Goal: Transaction & Acquisition: Purchase product/service

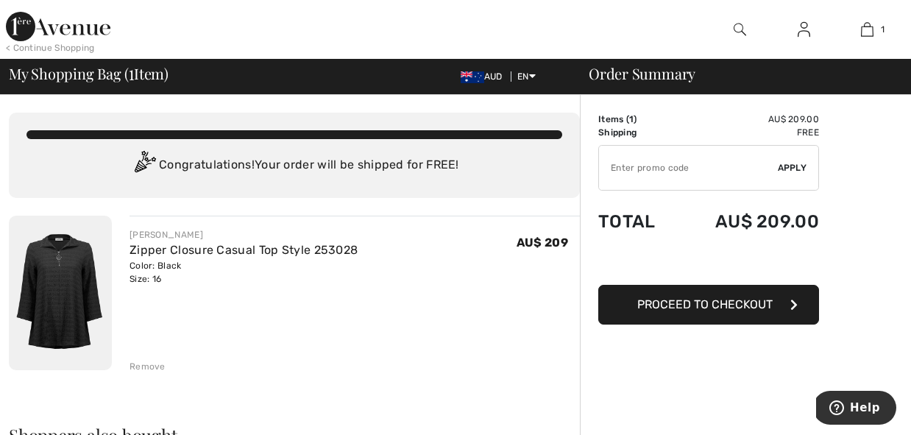
click at [710, 307] on span "Proceed to Checkout" at bounding box center [704, 304] width 135 height 14
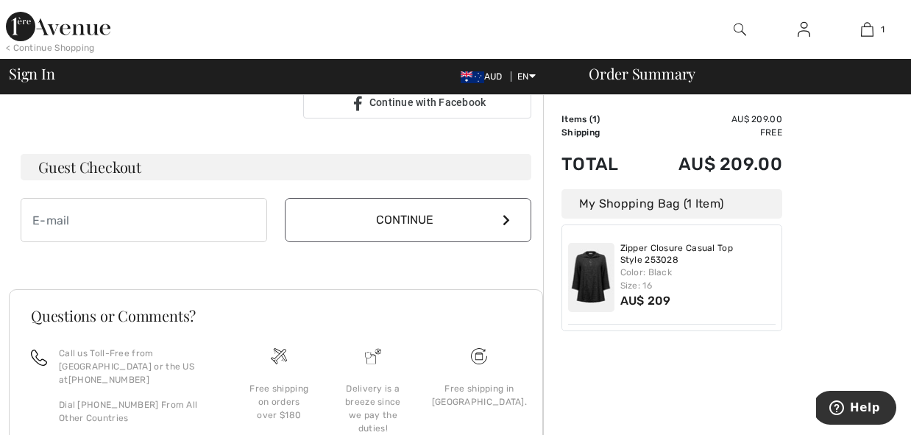
scroll to position [406, 0]
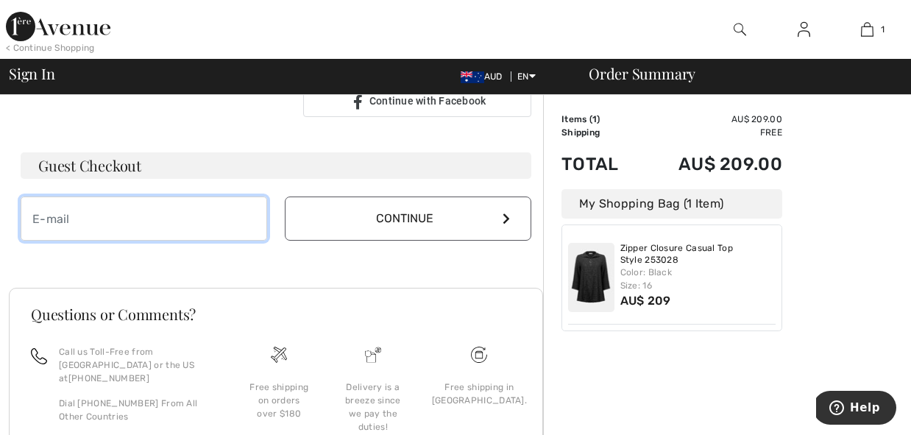
click at [98, 221] on input "email" at bounding box center [144, 219] width 247 height 44
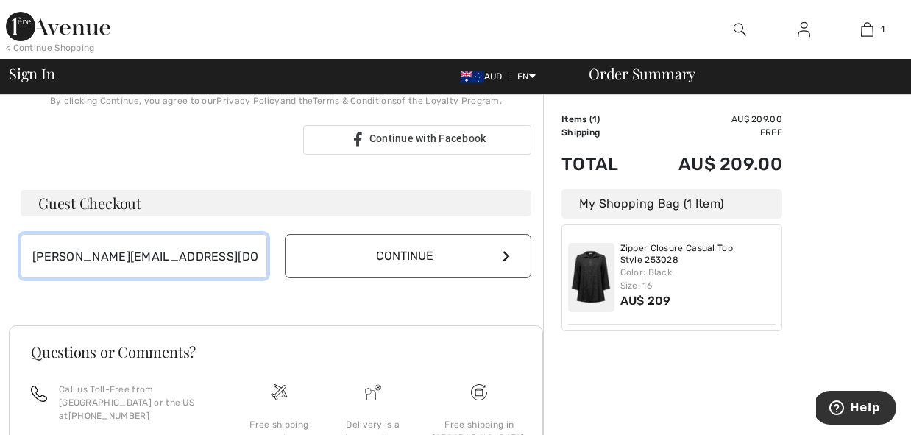
scroll to position [367, 0]
type input "[PERSON_NAME][EMAIL_ADDRESS][DOMAIN_NAME]"
click at [411, 251] on button "Continue" at bounding box center [408, 258] width 247 height 44
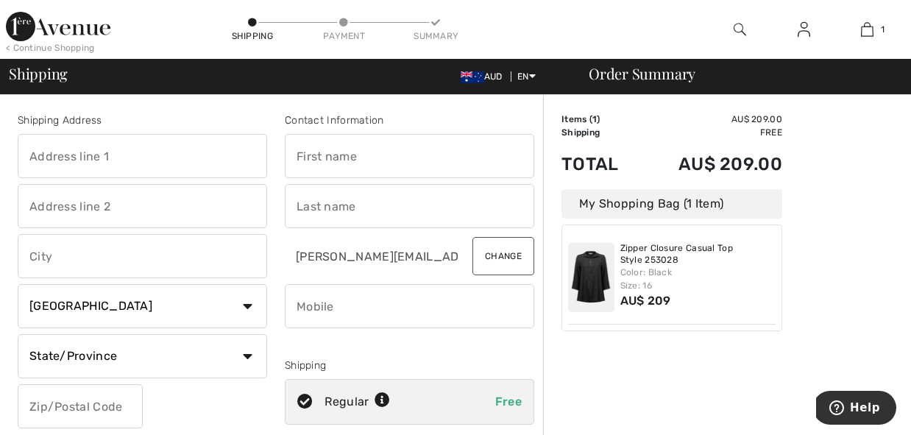
click at [79, 157] on input "text" at bounding box center [143, 156] width 250 height 44
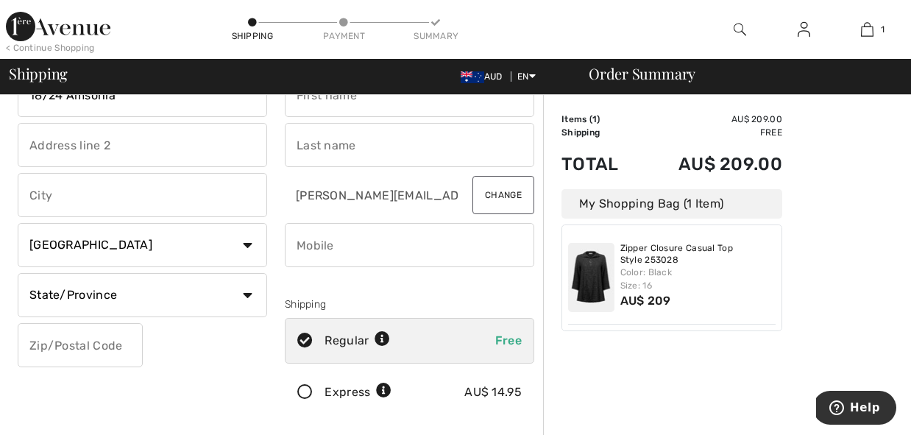
scroll to position [48, 0]
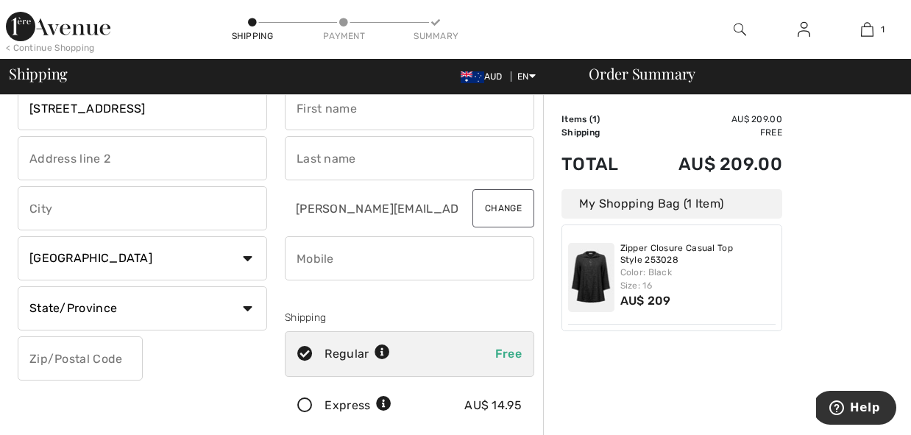
type input "18/24 Amsonia Court"
click at [41, 210] on input "text" at bounding box center [143, 208] width 250 height 44
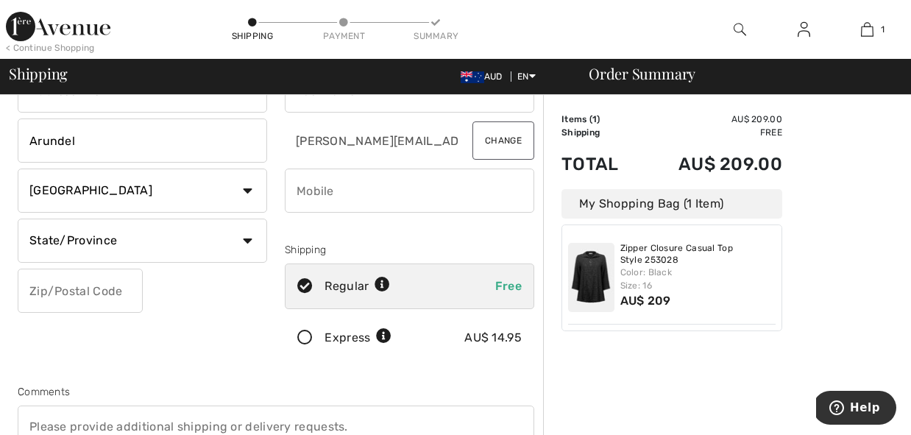
scroll to position [117, 0]
type input "Arundel"
click at [248, 188] on select "Country Canada United States Afghanistan Aland Islands Albania Algeria American…" at bounding box center [143, 189] width 250 height 44
select select "AU"
click at [18, 167] on select "Country Canada United States Afghanistan Aland Islands Albania Algeria American…" at bounding box center [143, 189] width 250 height 44
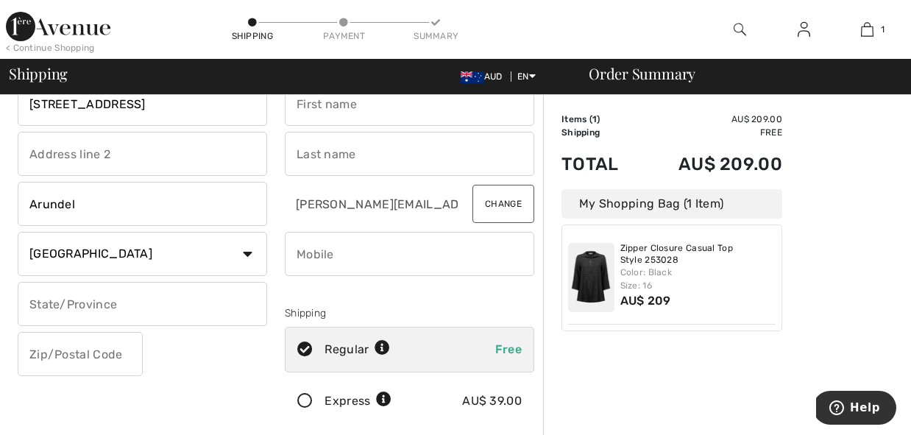
scroll to position [50, 0]
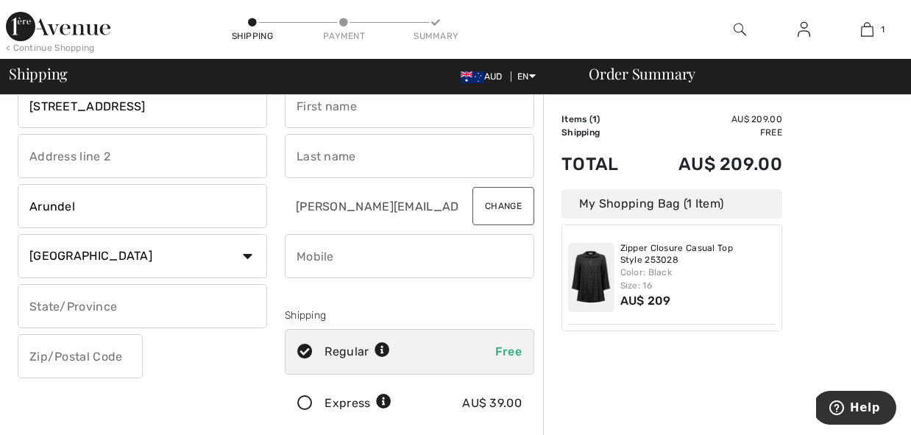
click at [118, 302] on input "text" at bounding box center [143, 306] width 250 height 44
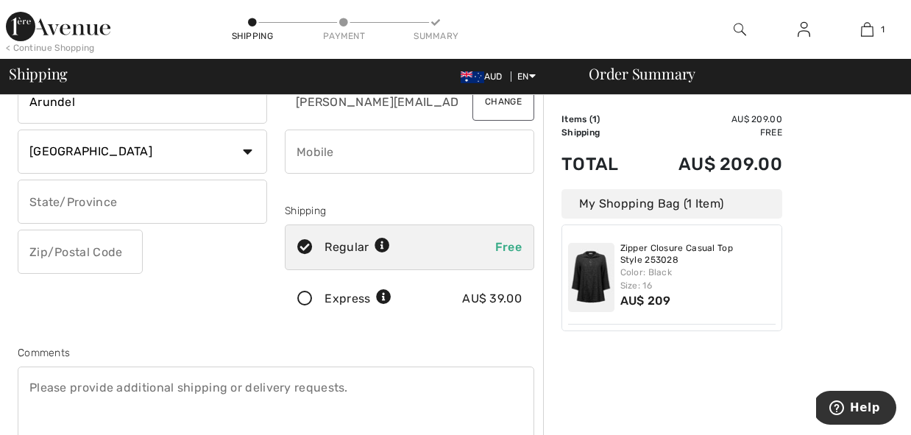
scroll to position [156, 0]
type input "Queensland"
click at [96, 249] on input "text" at bounding box center [80, 250] width 125 height 44
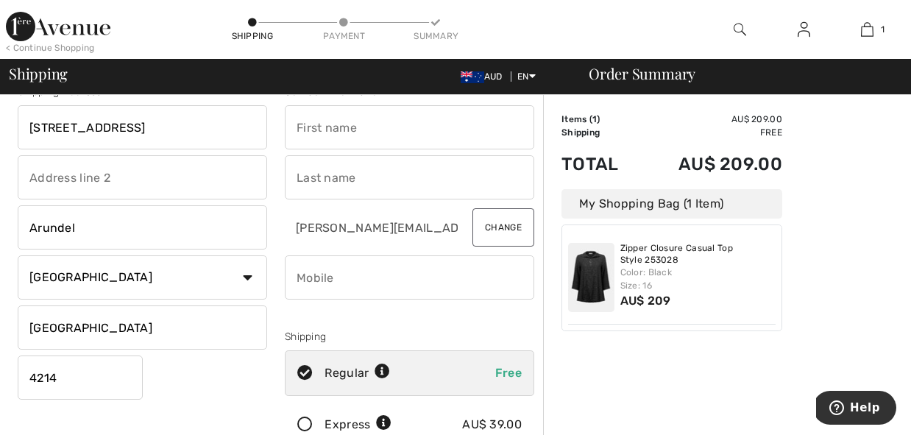
scroll to position [0, 0]
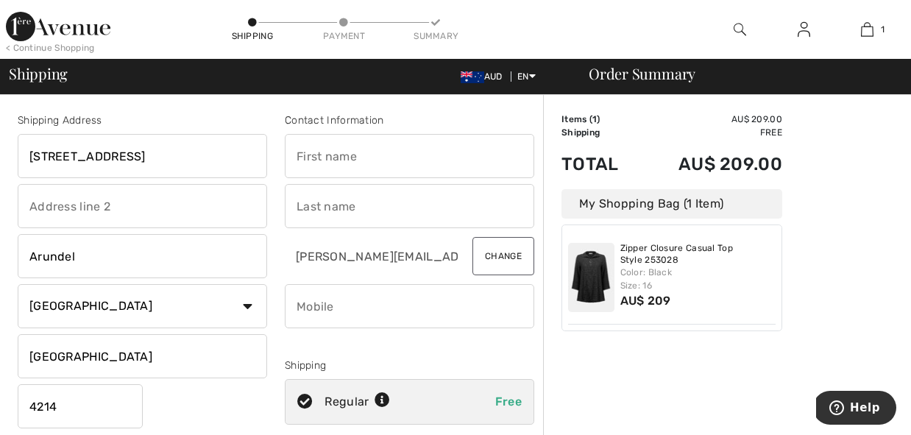
type input "4214"
click at [333, 161] on input "text" at bounding box center [410, 156] width 250 height 44
type input "Tracey"
type input "Milson"
type input "0408113158"
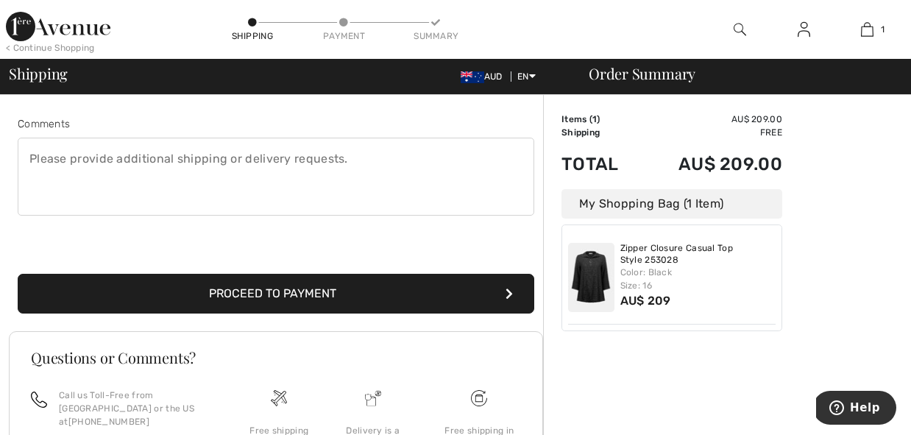
scroll to position [386, 0]
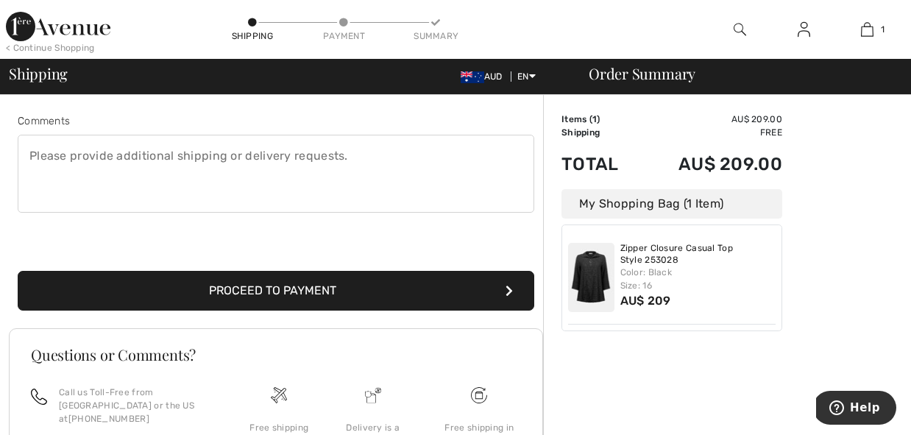
click at [300, 290] on button "Proceed to Payment" at bounding box center [276, 291] width 517 height 40
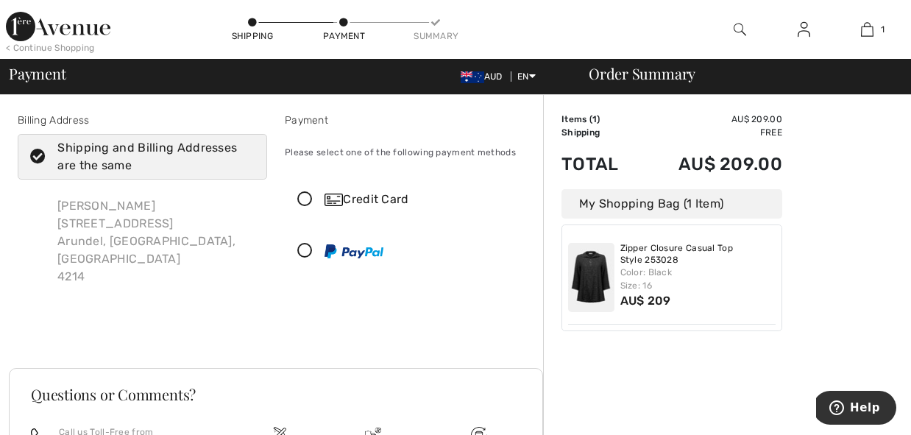
click at [304, 199] on icon at bounding box center [305, 199] width 39 height 15
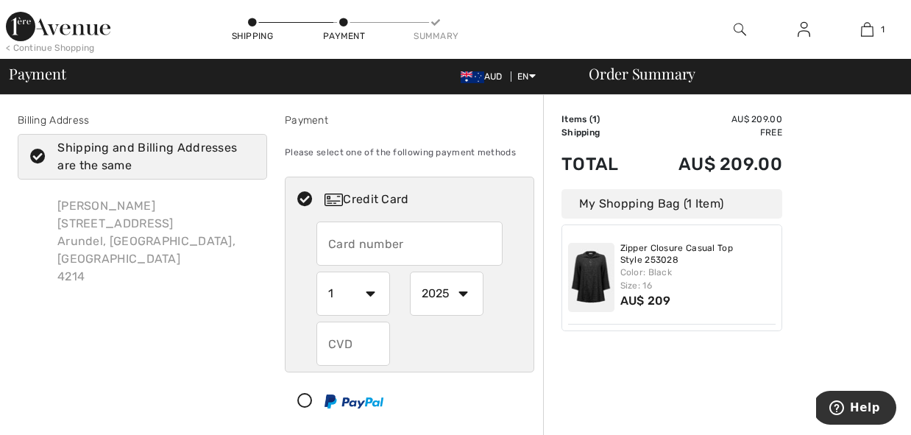
click at [331, 247] on input "text" at bounding box center [410, 244] width 186 height 44
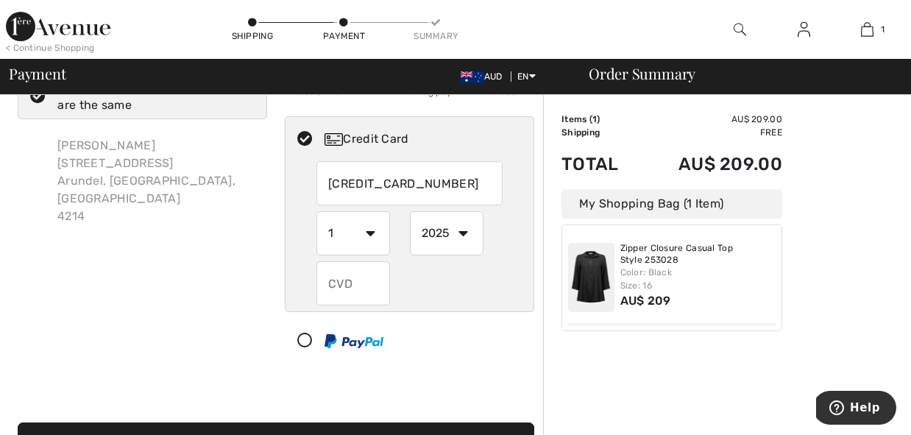
scroll to position [62, 0]
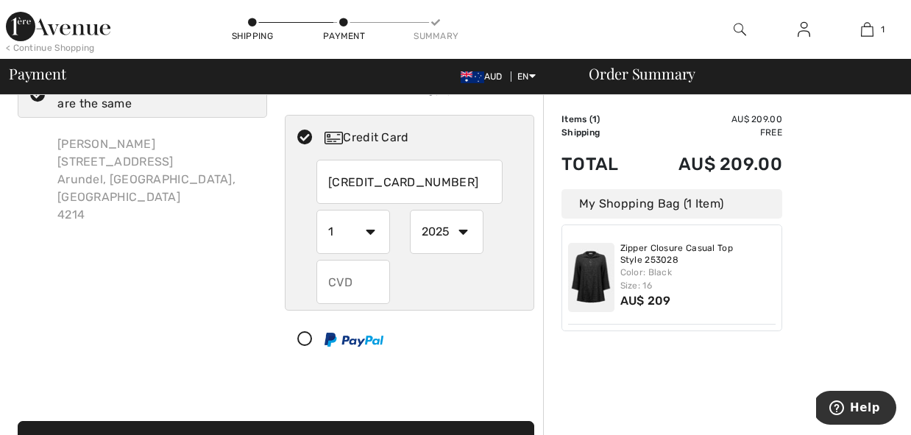
type input "5163232004295516"
click at [370, 232] on select "1 2 3 4 5 6 7 8 9 10 11 12" at bounding box center [354, 232] width 74 height 44
select select "8"
click at [317, 210] on select "1 2 3 4 5 6 7 8 9 10 11 12" at bounding box center [354, 232] width 74 height 44
click at [467, 231] on select "2025 2026 2027 2028 2029 2030 2031 2032 2033 2034 2035" at bounding box center [447, 232] width 74 height 44
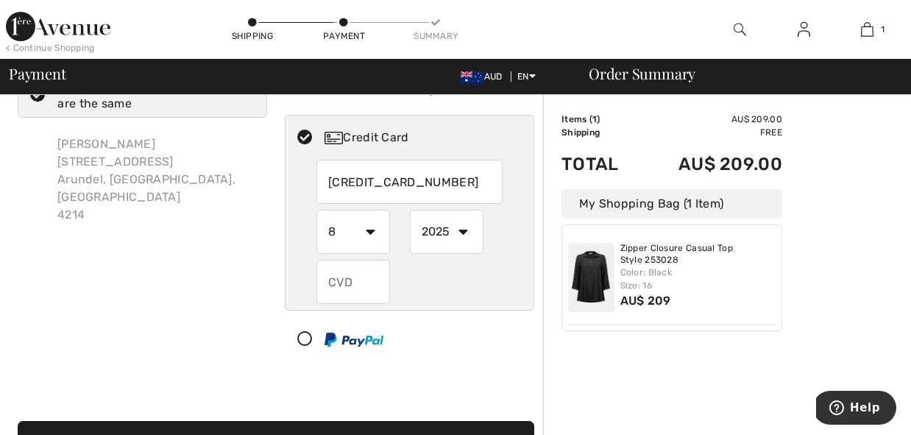
select select "2027"
click at [410, 210] on select "2025 2026 2027 2028 2029 2030 2031 2032 2033 2034 2035" at bounding box center [447, 232] width 74 height 44
click at [358, 282] on input "text" at bounding box center [354, 282] width 74 height 44
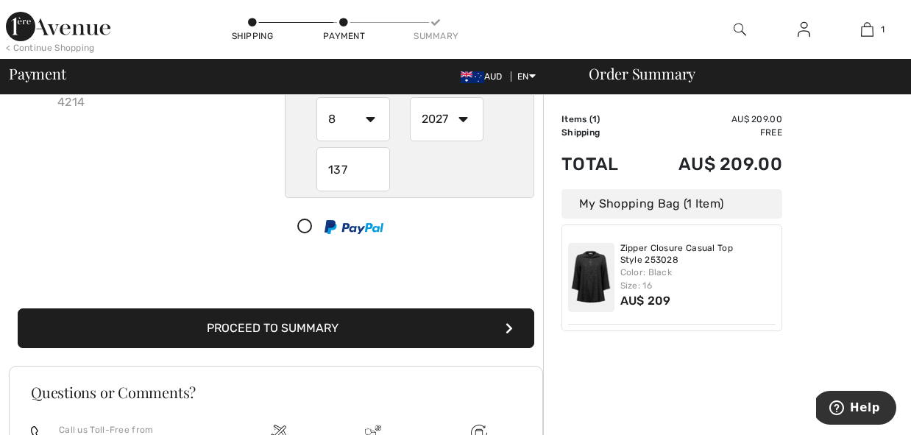
scroll to position [168, 0]
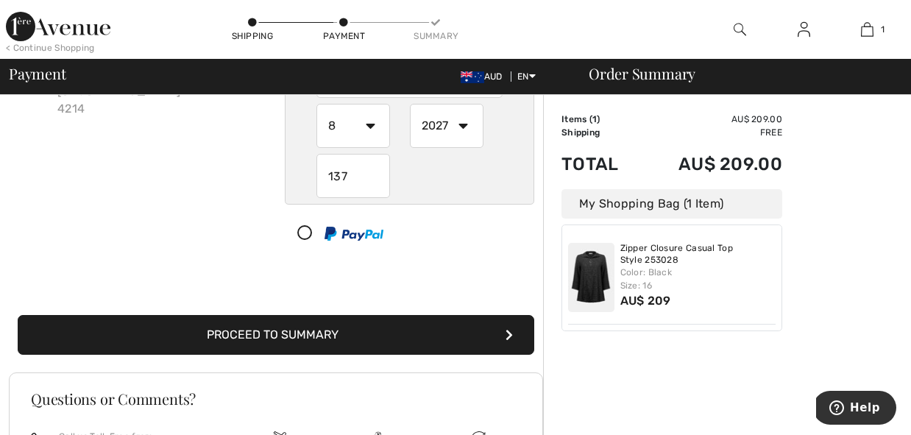
type input "137"
click at [305, 336] on button "Proceed to Summary" at bounding box center [276, 335] width 517 height 40
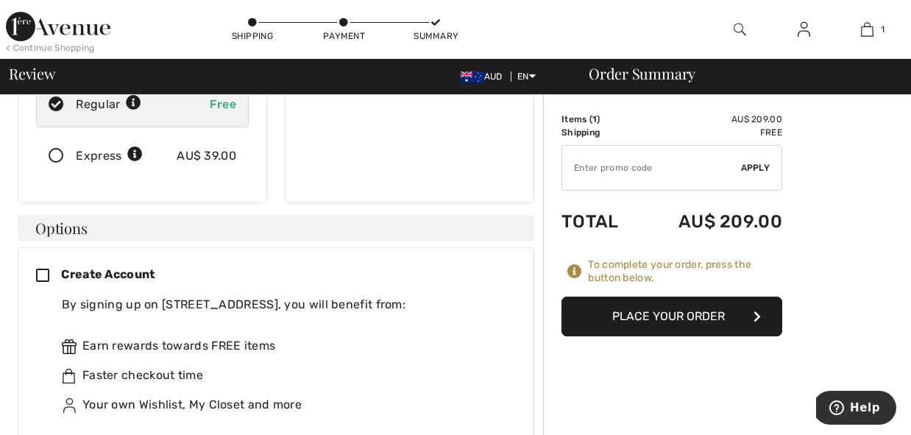
scroll to position [282, 0]
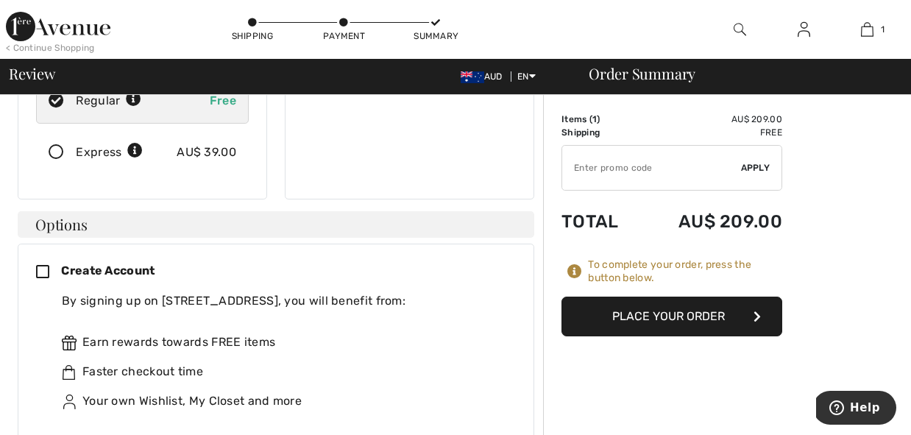
click at [701, 317] on button "Place Your Order" at bounding box center [672, 317] width 221 height 40
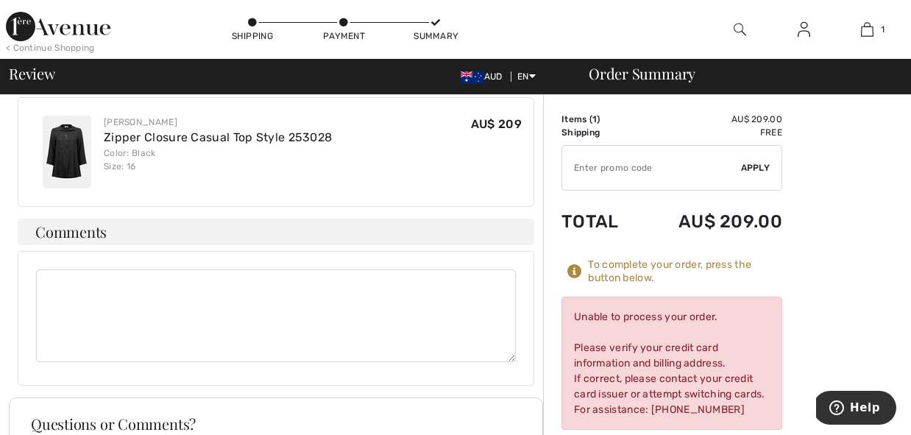
scroll to position [1019, 0]
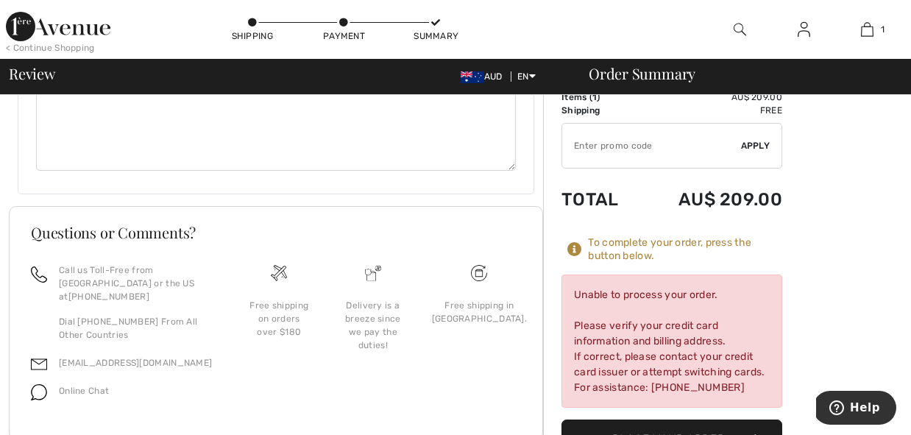
click at [682, 420] on button "Place Your Order" at bounding box center [672, 440] width 221 height 40
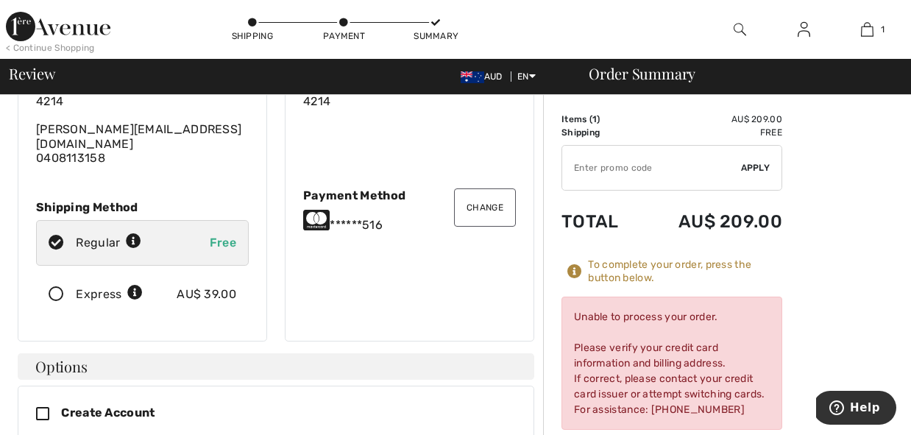
scroll to position [143, 0]
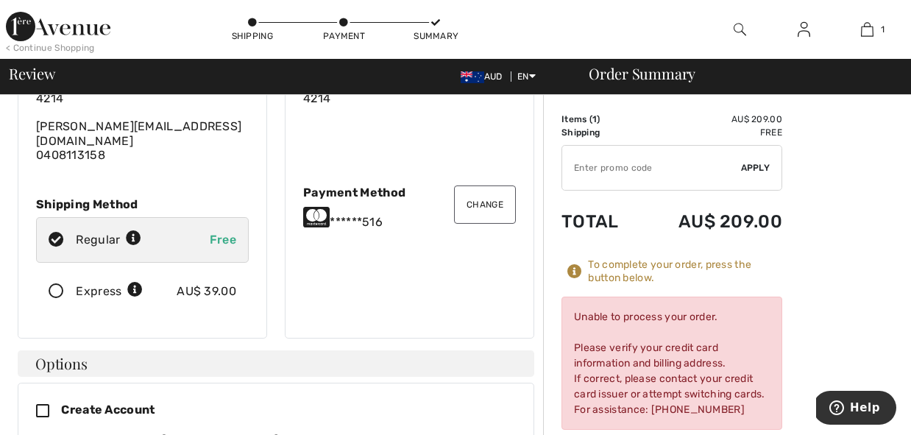
click at [489, 189] on button "Change" at bounding box center [485, 204] width 62 height 38
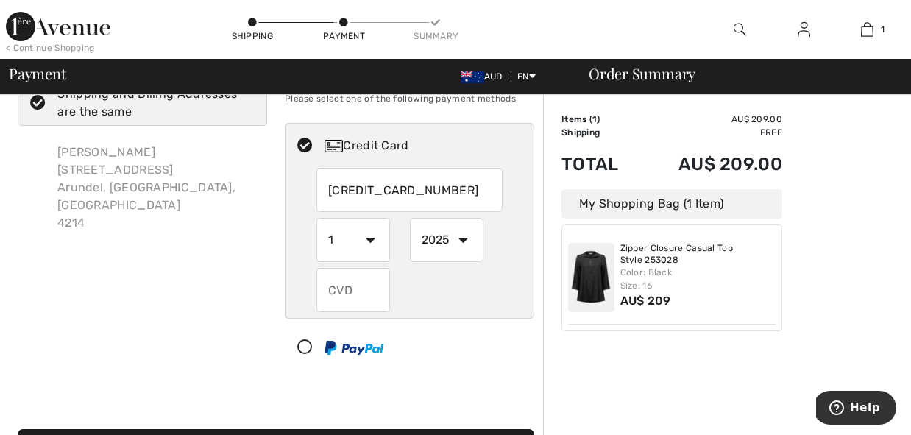
type input "[CREDIT_CARD_NUMBER]"
click at [370, 240] on select "1 2 3 4 5 6 7 8 9 10 11 12" at bounding box center [354, 240] width 74 height 44
radio input "true"
select select "8"
click at [317, 218] on select "1 2 3 4 5 6 7 8 9 10 11 12" at bounding box center [354, 240] width 74 height 44
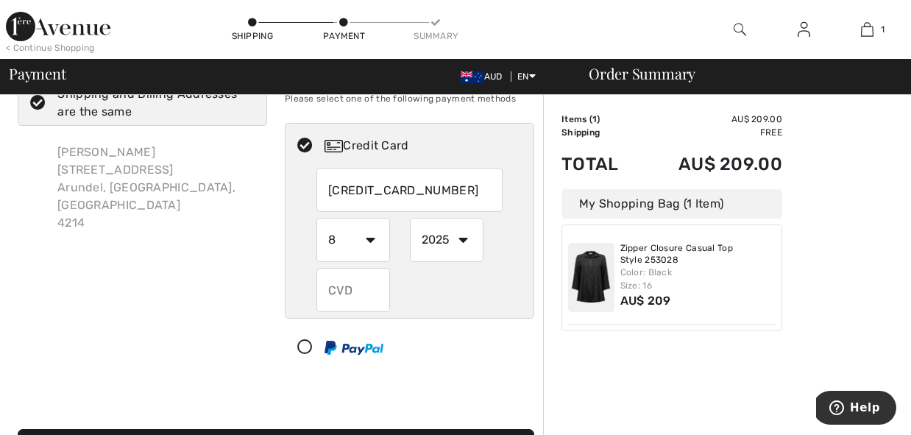
click at [464, 238] on select "2025 2026 2027 2028 2029 2030 2031 2032 2033 2034 2035" at bounding box center [447, 240] width 74 height 44
radio input "true"
select select "2027"
click at [410, 218] on select "2025 2026 2027 2028 2029 2030 2031 2032 2033 2034 2035" at bounding box center [447, 240] width 74 height 44
click at [356, 293] on input "text" at bounding box center [354, 290] width 74 height 44
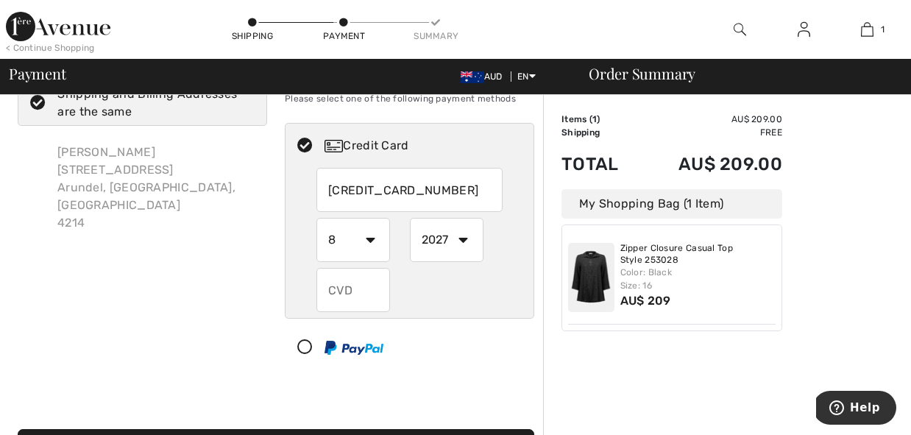
radio input "true"
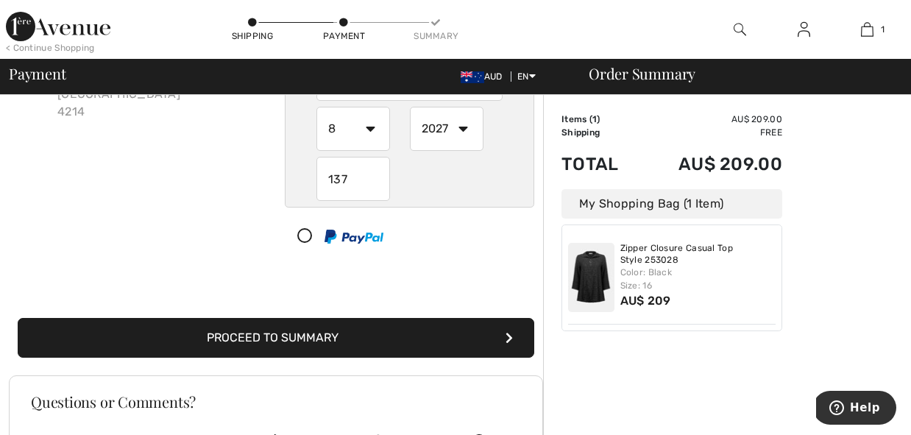
scroll to position [168, 0]
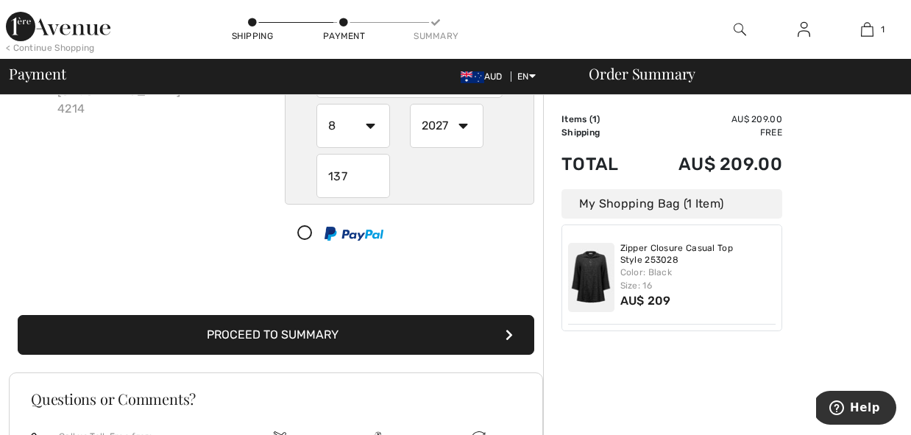
type input "137"
click at [307, 336] on button "Proceed to Summary" at bounding box center [276, 335] width 517 height 40
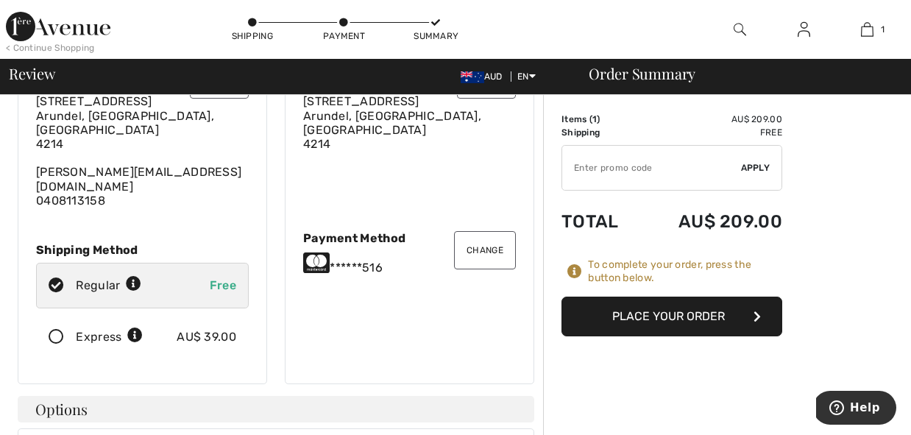
scroll to position [94, 0]
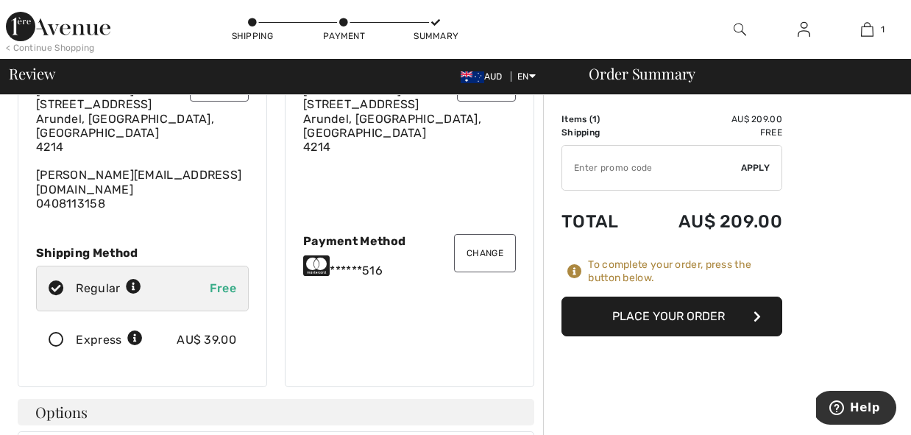
click at [491, 237] on button "Change" at bounding box center [485, 253] width 62 height 38
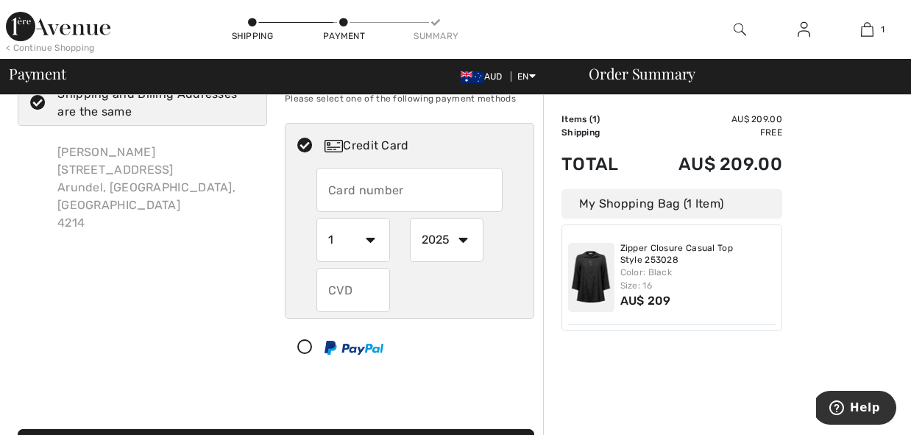
click at [344, 186] on input "text" at bounding box center [410, 190] width 186 height 44
radio input "true"
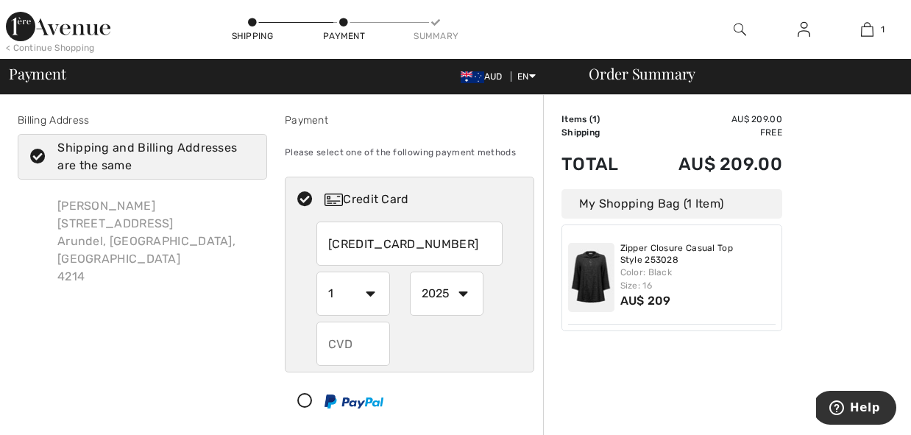
type input "5163232004295516"
click at [372, 293] on select "1 2 3 4 5 6 7 8 9 10 11 12" at bounding box center [354, 294] width 74 height 44
radio input "true"
select select "8"
click at [317, 272] on select "1 2 3 4 5 6 7 8 9 10 11 12" at bounding box center [354, 294] width 74 height 44
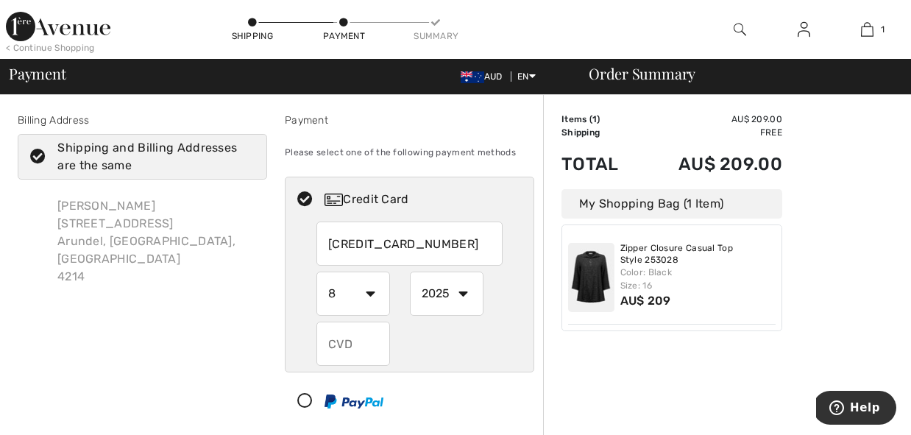
click at [461, 294] on select "2025 2026 2027 2028 2029 2030 2031 2032 2033 2034 2035" at bounding box center [447, 294] width 74 height 44
radio input "true"
select select "2027"
click at [410, 272] on select "2025 2026 2027 2028 2029 2030 2031 2032 2033 2034 2035" at bounding box center [447, 294] width 74 height 44
click at [350, 336] on input "text" at bounding box center [354, 344] width 74 height 44
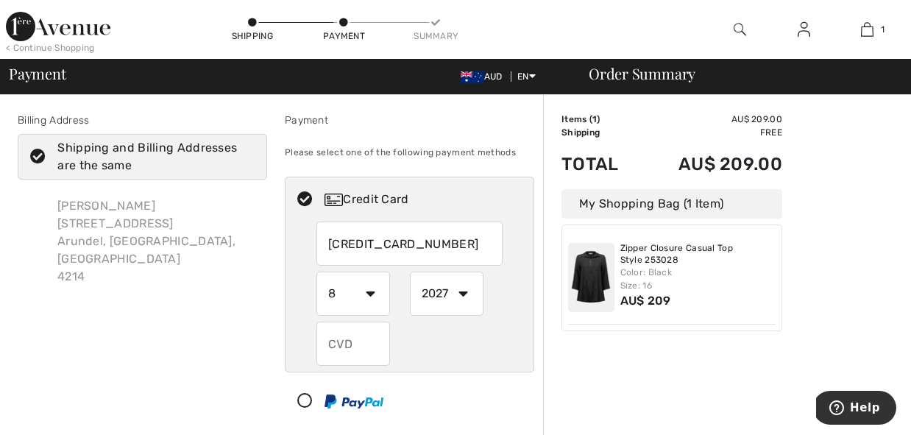
radio input "true"
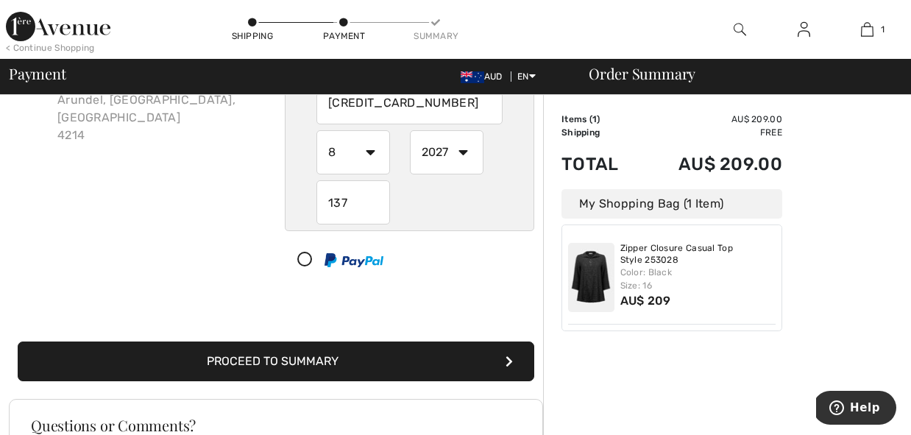
scroll to position [146, 0]
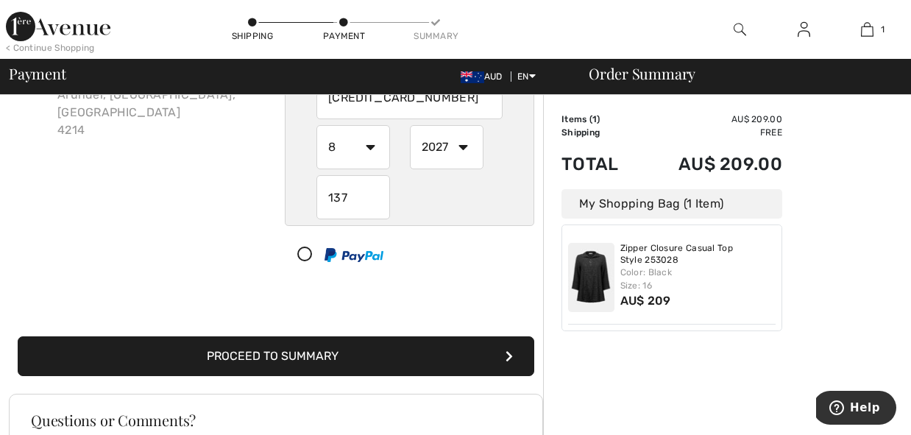
type input "137"
click at [321, 356] on button "Proceed to Summary" at bounding box center [276, 356] width 517 height 40
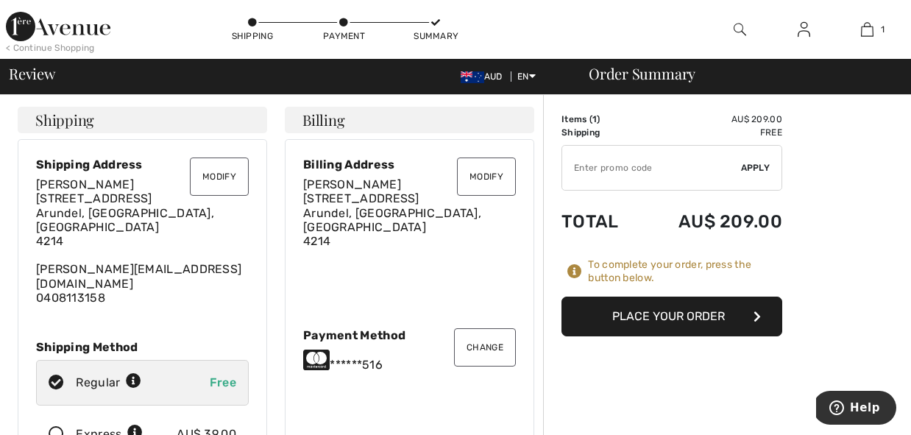
click at [695, 317] on button "Place Your Order" at bounding box center [672, 317] width 221 height 40
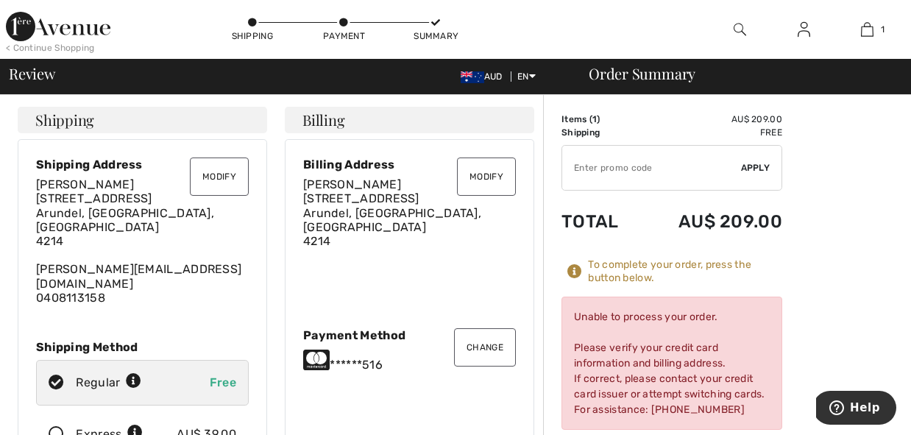
click at [221, 176] on button "Modify" at bounding box center [219, 177] width 59 height 38
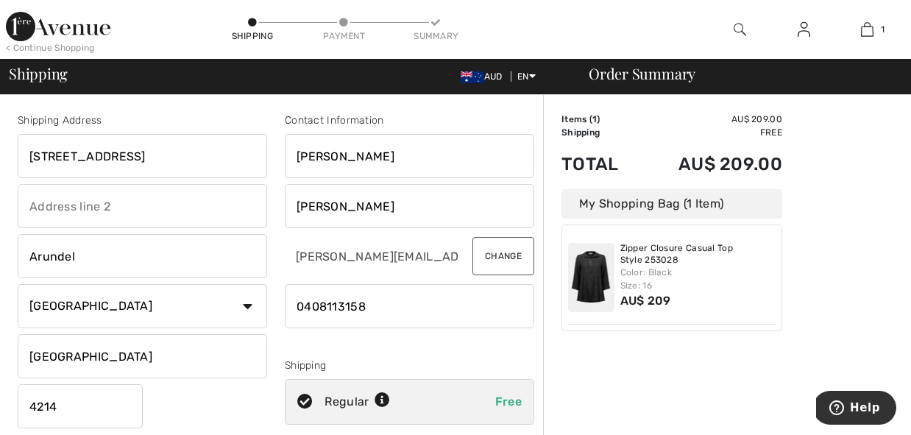
click at [31, 156] on input "[STREET_ADDRESS]" at bounding box center [143, 156] width 250 height 44
click at [38, 141] on input "Unit [STREET_ADDRESS]" at bounding box center [143, 156] width 250 height 44
drag, startPoint x: 72, startPoint y: 155, endPoint x: 95, endPoint y: 145, distance: 24.7
click at [75, 153] on input "Unit [STREET_ADDRESS]" at bounding box center [143, 156] width 250 height 44
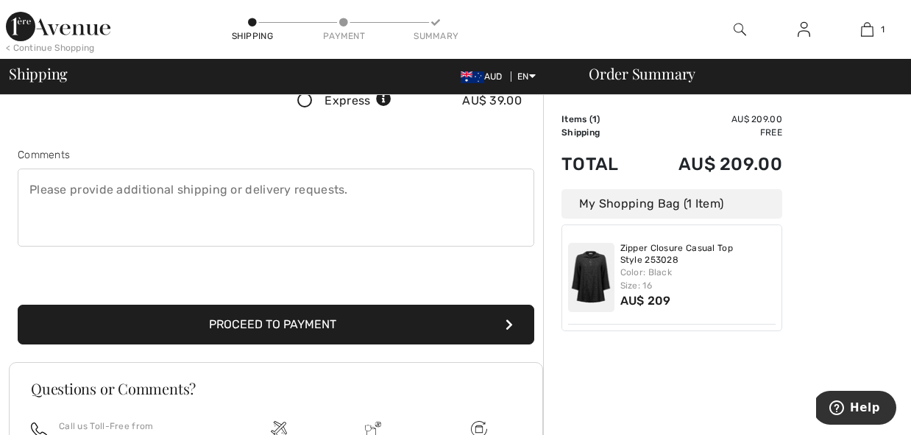
scroll to position [358, 0]
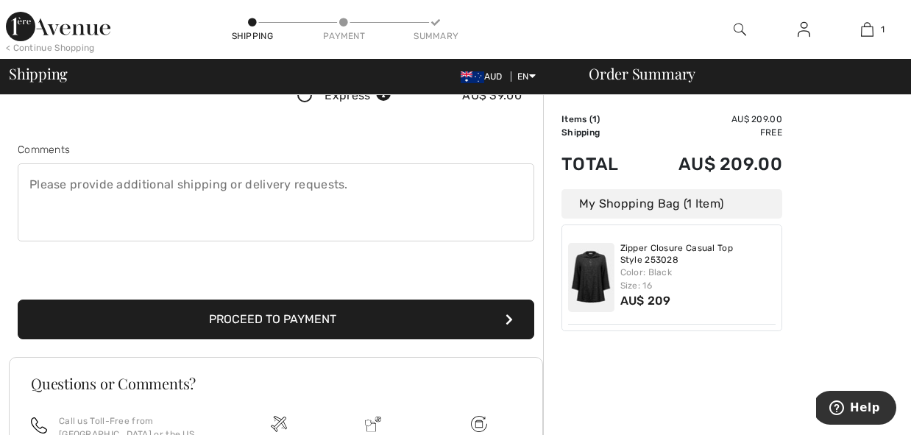
type input "[STREET_ADDRESS]"
click at [292, 321] on button "Proceed to Payment" at bounding box center [276, 320] width 517 height 40
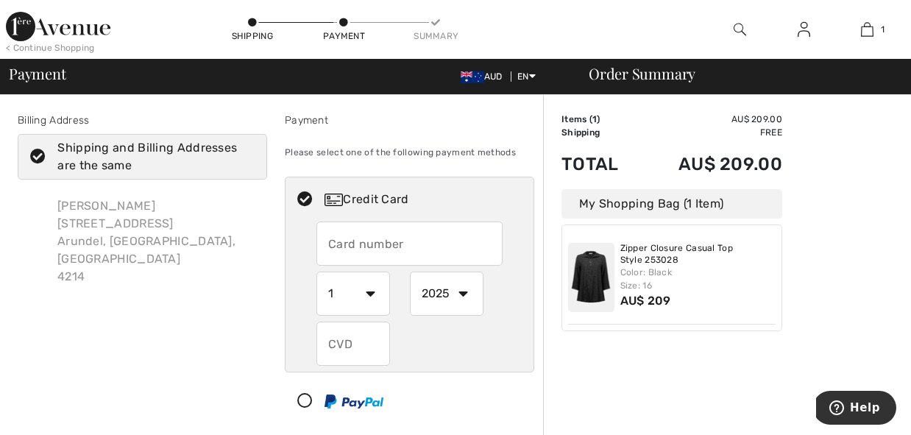
click at [332, 238] on input "text" at bounding box center [410, 244] width 186 height 44
radio input "true"
type input "5163232004295516"
click at [344, 308] on select "1 2 3 4 5 6 7 8 9 10 11 12" at bounding box center [354, 294] width 74 height 44
radio input "true"
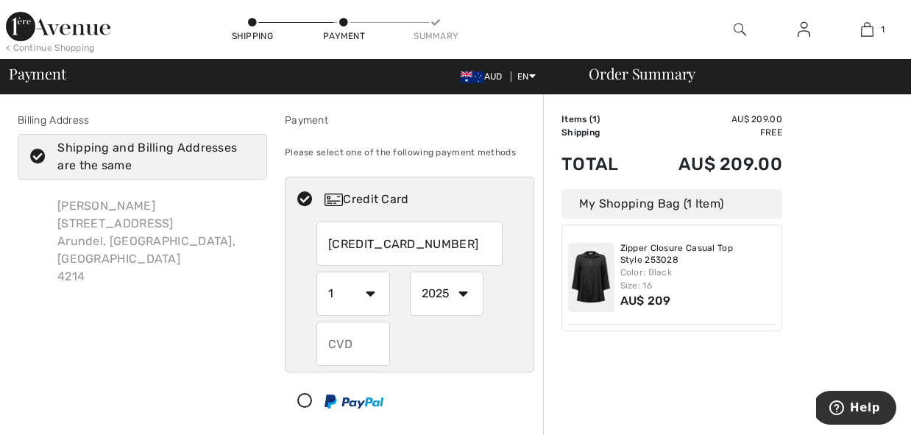
select select "8"
click at [317, 272] on select "1 2 3 4 5 6 7 8 9 10 11 12" at bounding box center [354, 294] width 74 height 44
click at [463, 293] on select "2025 2026 2027 2028 2029 2030 2031 2032 2033 2034 2035" at bounding box center [447, 294] width 74 height 44
radio input "true"
select select "2027"
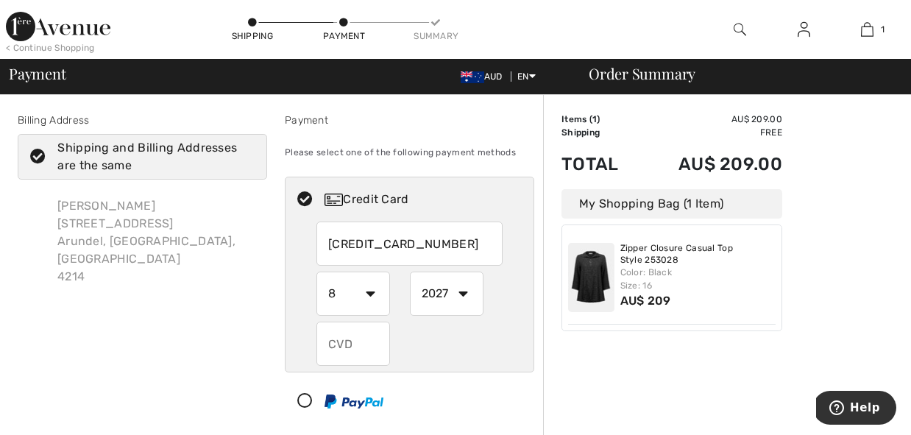
click at [410, 272] on select "2025 2026 2027 2028 2029 2030 2031 2032 2033 2034 2035" at bounding box center [447, 294] width 74 height 44
click at [356, 342] on input "text" at bounding box center [354, 344] width 74 height 44
radio input "true"
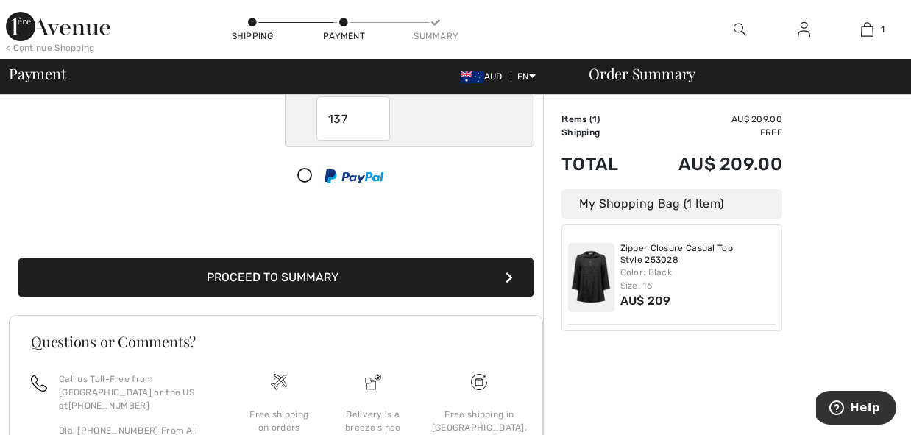
scroll to position [226, 0]
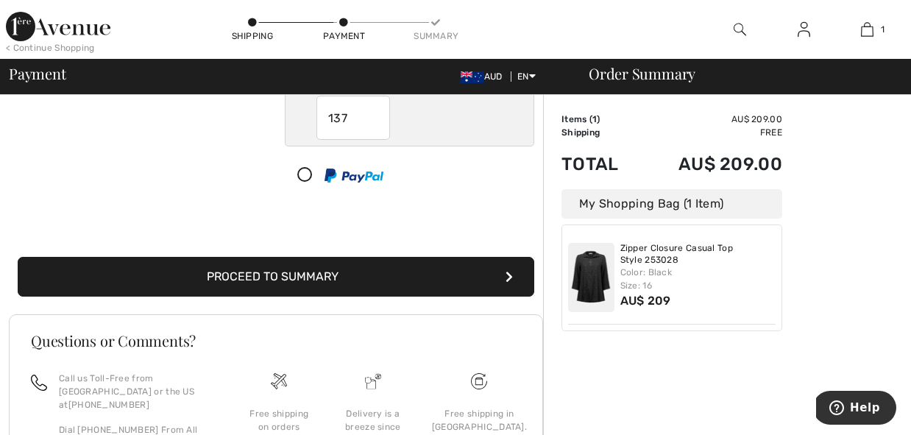
type input "137"
click at [310, 278] on button "Proceed to Summary" at bounding box center [276, 277] width 517 height 40
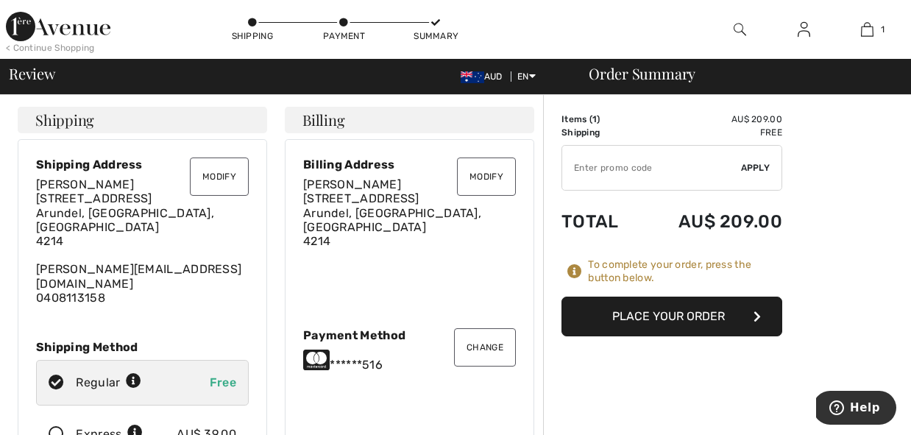
click at [685, 318] on button "Place Your Order" at bounding box center [672, 317] width 221 height 40
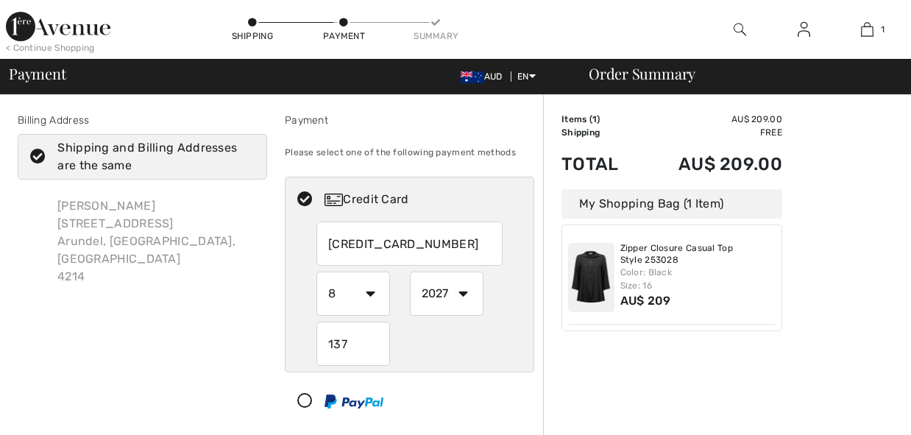
select select "8"
select select "2027"
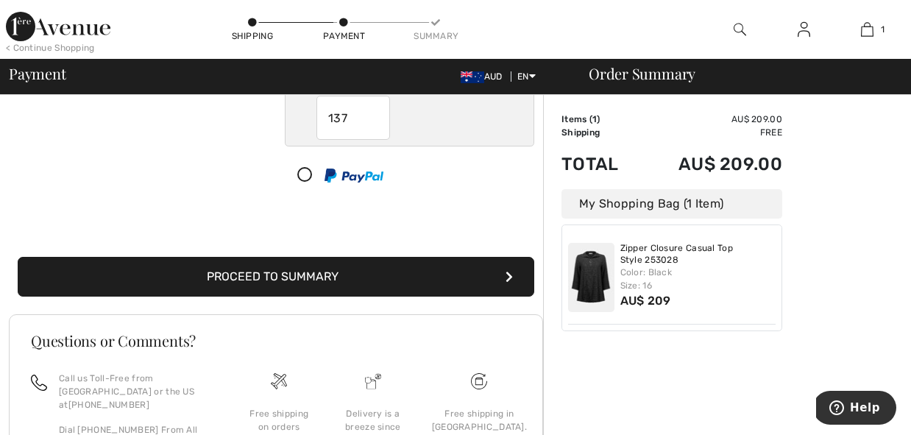
click at [304, 171] on icon at bounding box center [305, 175] width 39 height 15
select select "1"
select select "2025"
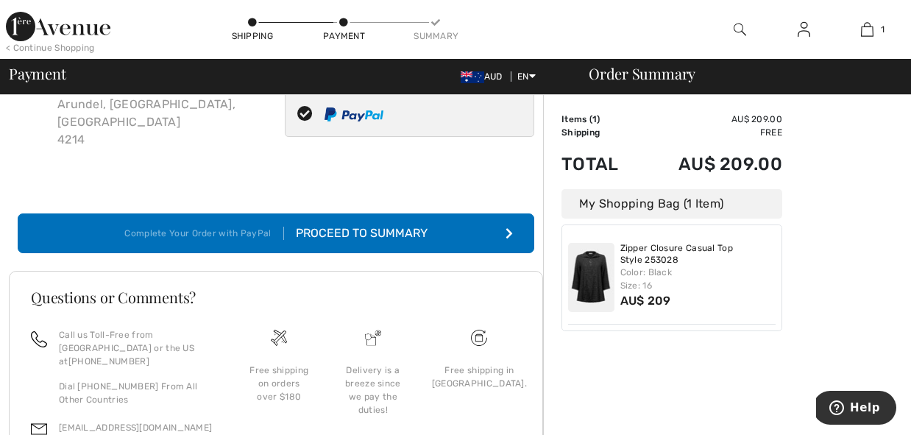
scroll to position [138, 0]
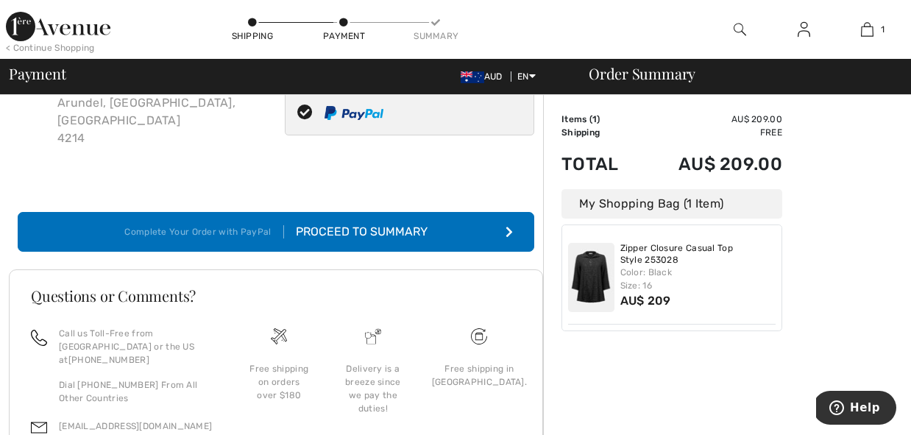
click at [396, 223] on div "Proceed to Summary" at bounding box center [356, 232] width 144 height 18
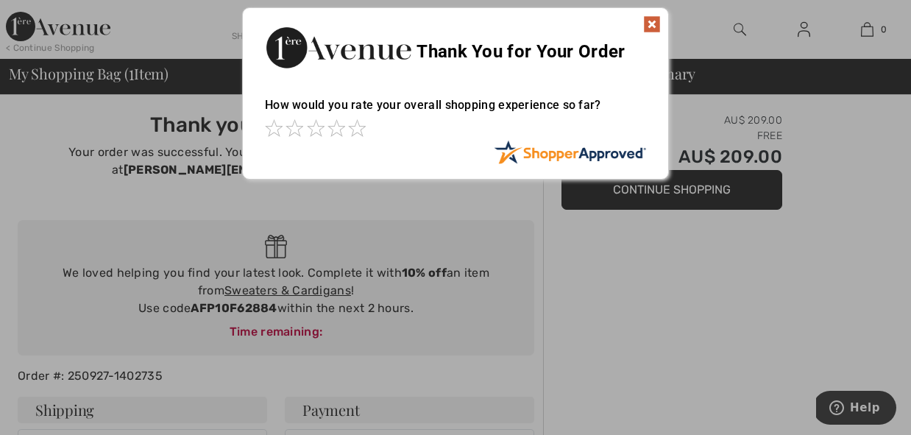
click at [651, 22] on img at bounding box center [652, 24] width 18 height 18
